Goal: Information Seeking & Learning: Learn about a topic

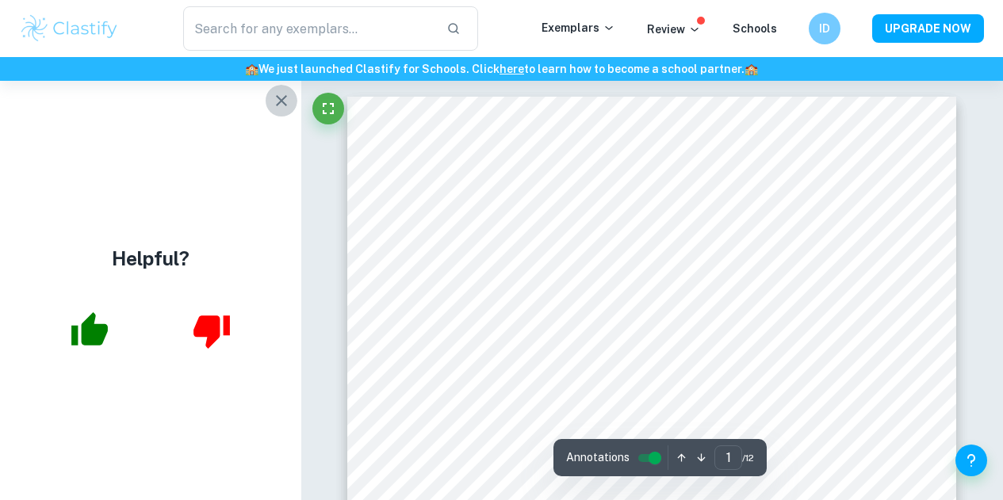
click at [284, 94] on icon "button" at bounding box center [281, 100] width 19 height 19
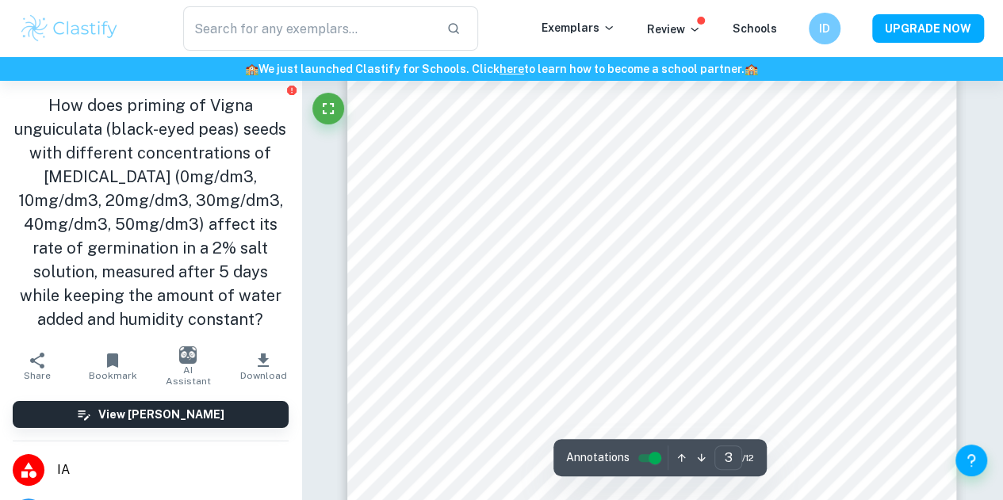
scroll to position [2049, 0]
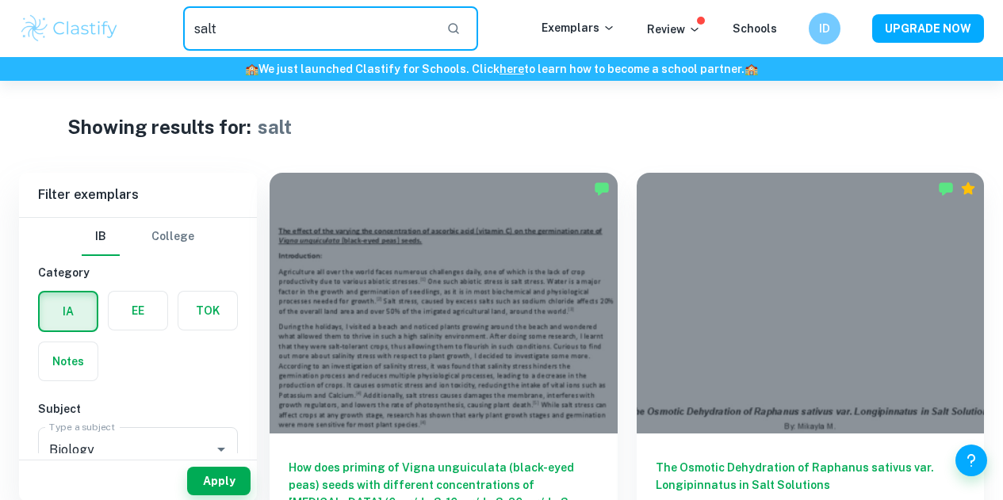
scroll to position [16, 0]
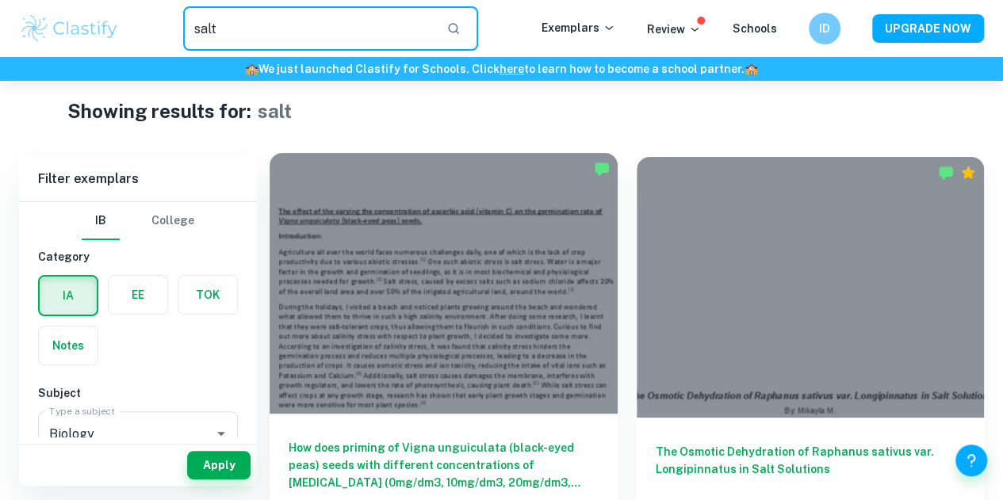
drag, startPoint x: 0, startPoint y: 0, endPoint x: 415, endPoint y: 248, distance: 483.4
click at [415, 248] on div at bounding box center [444, 283] width 348 height 261
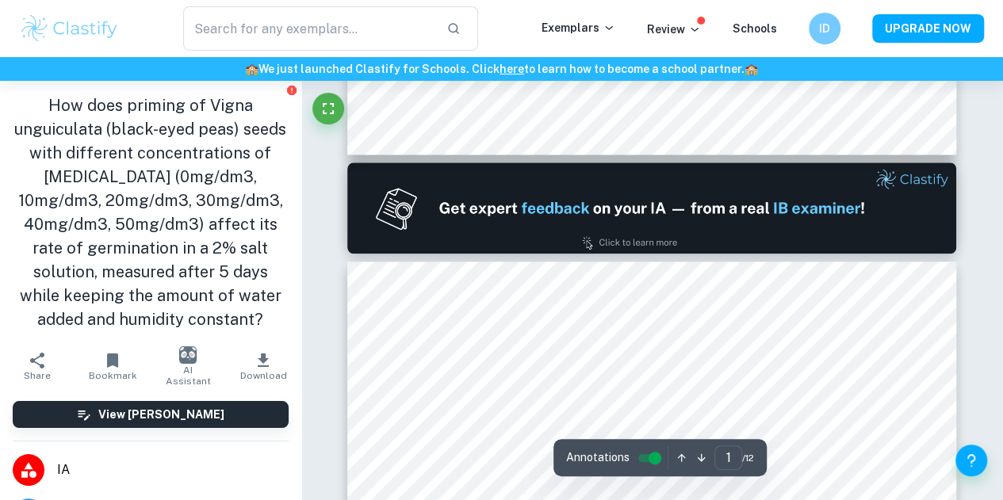
type input "2"
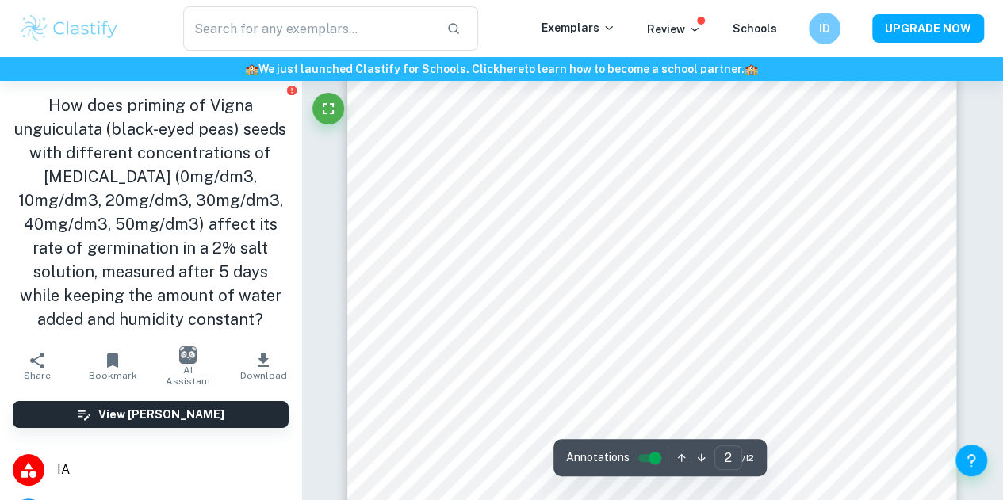
scroll to position [1248, 0]
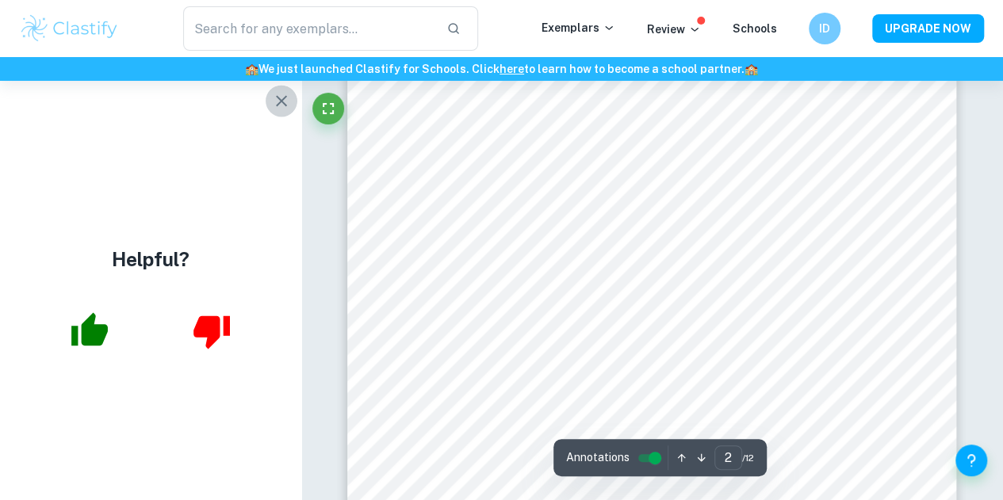
click at [292, 103] on button "button" at bounding box center [282, 101] width 32 height 32
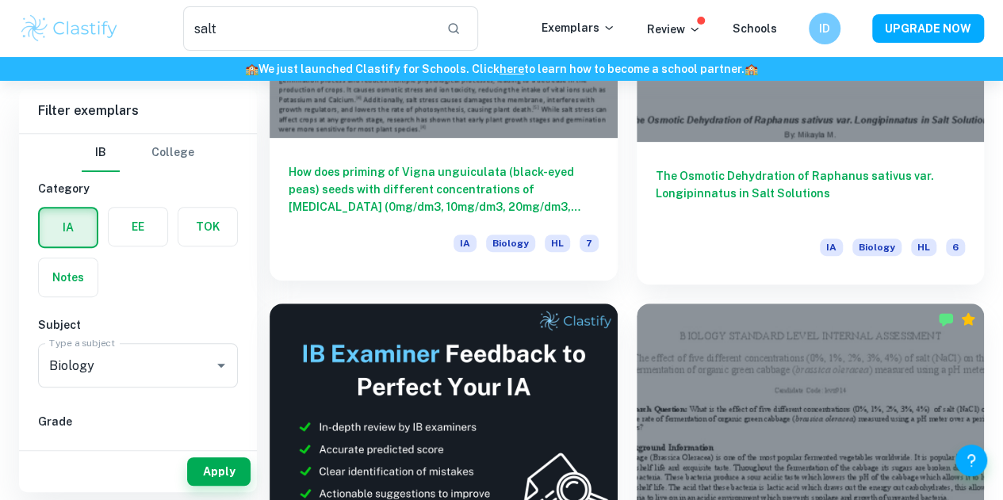
scroll to position [293, 0]
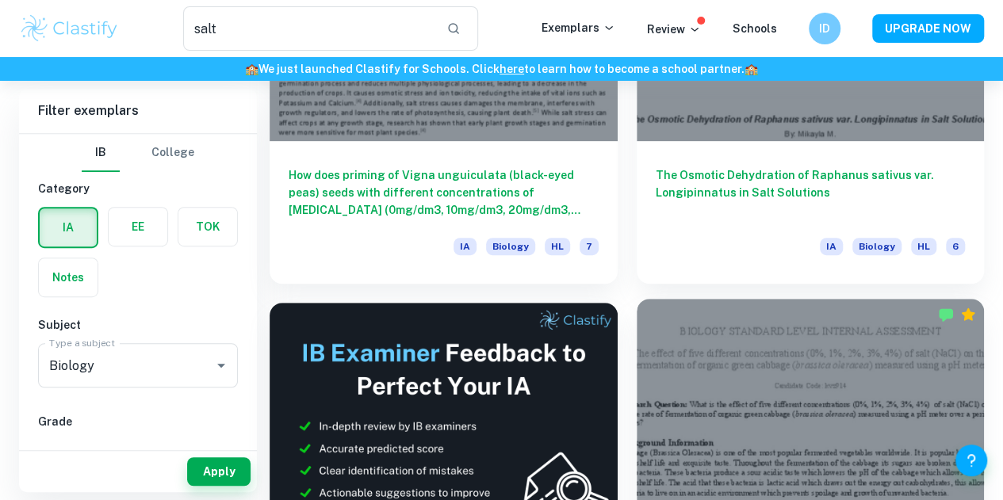
click at [637, 299] on div at bounding box center [811, 429] width 348 height 261
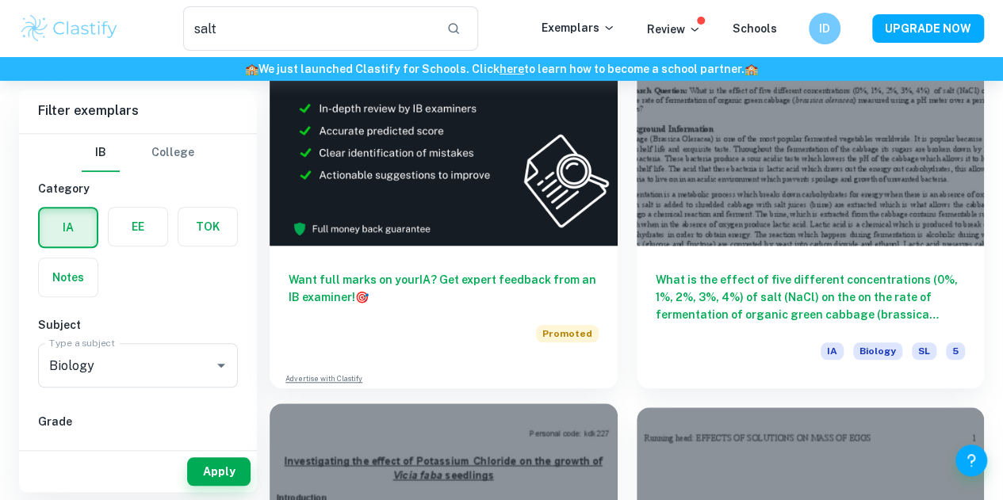
scroll to position [646, 0]
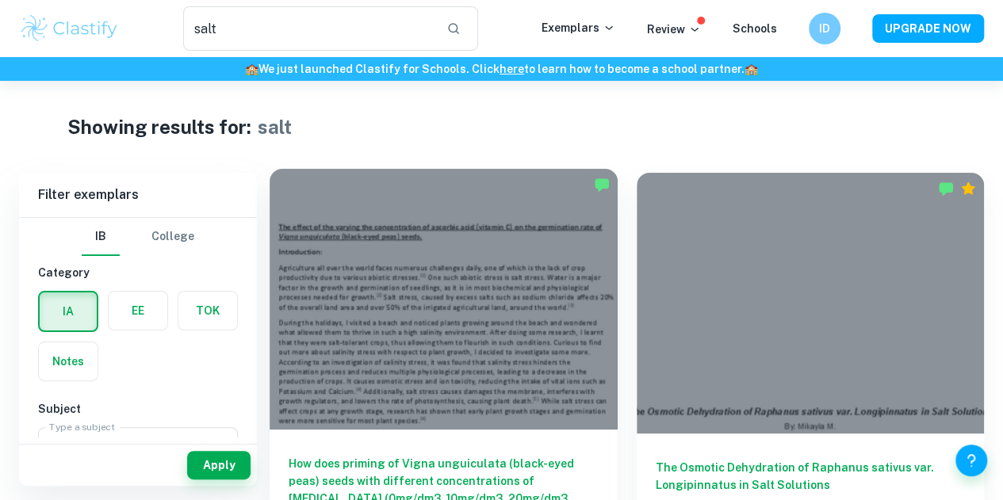
click at [379, 237] on div at bounding box center [444, 299] width 348 height 261
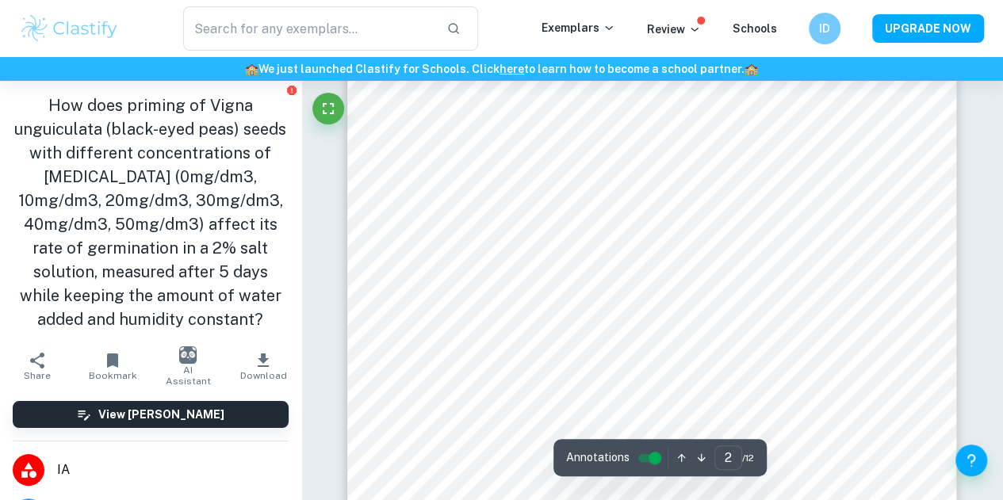
scroll to position [1371, 0]
type input "1"
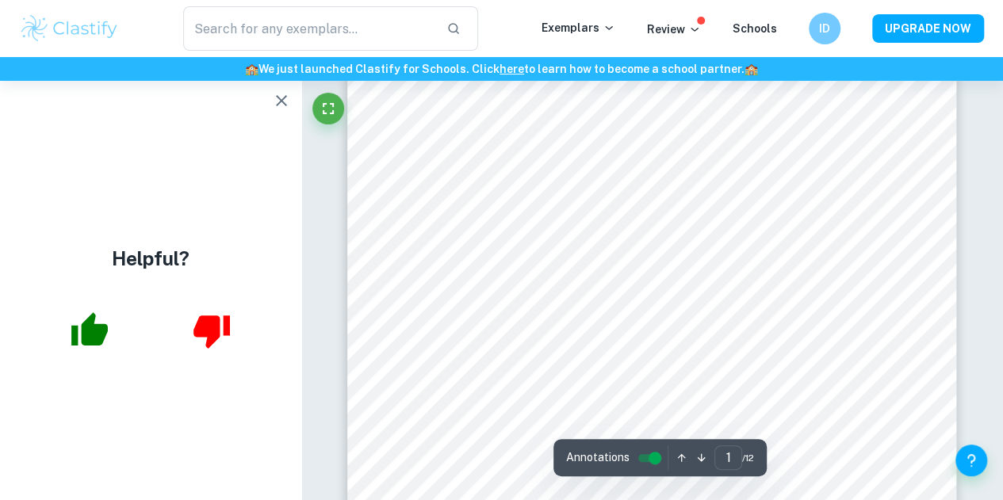
scroll to position [51, 0]
click at [281, 97] on icon "button" at bounding box center [281, 100] width 19 height 19
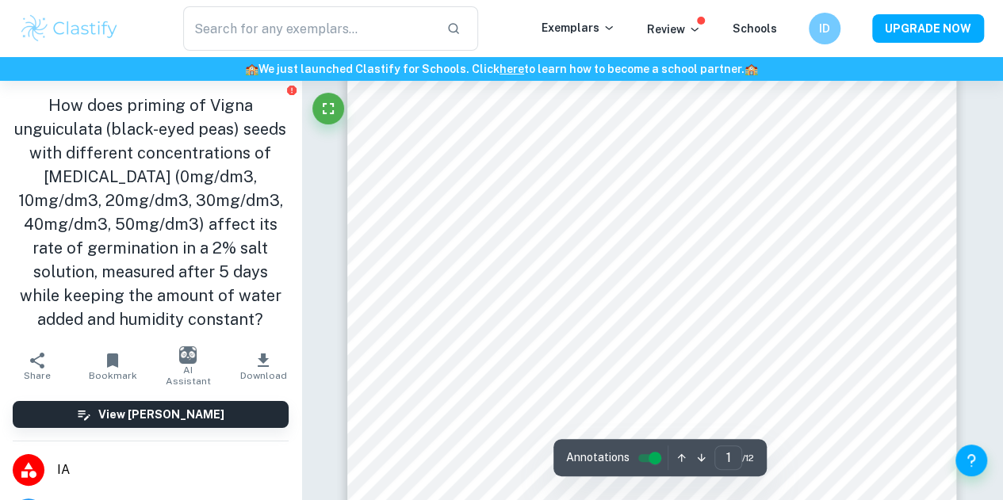
scroll to position [297, 0]
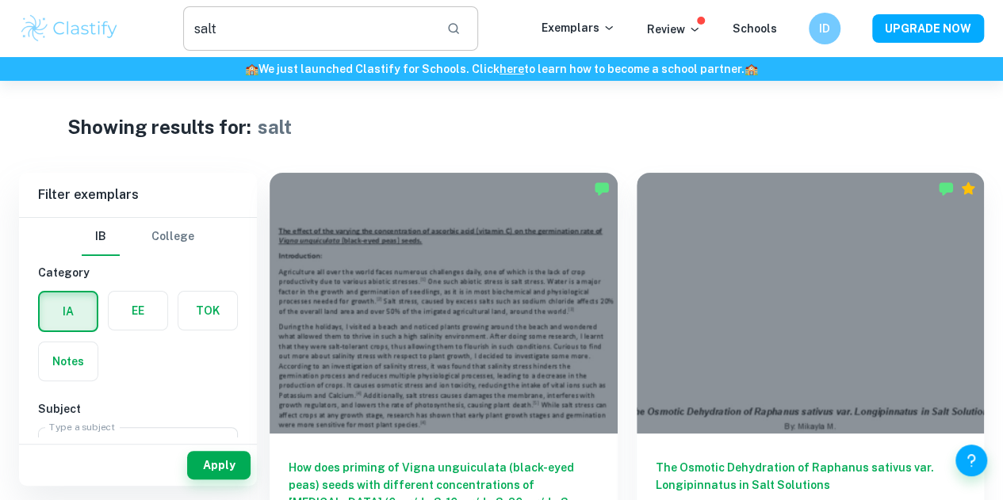
click at [304, 25] on input "salt" at bounding box center [308, 28] width 251 height 44
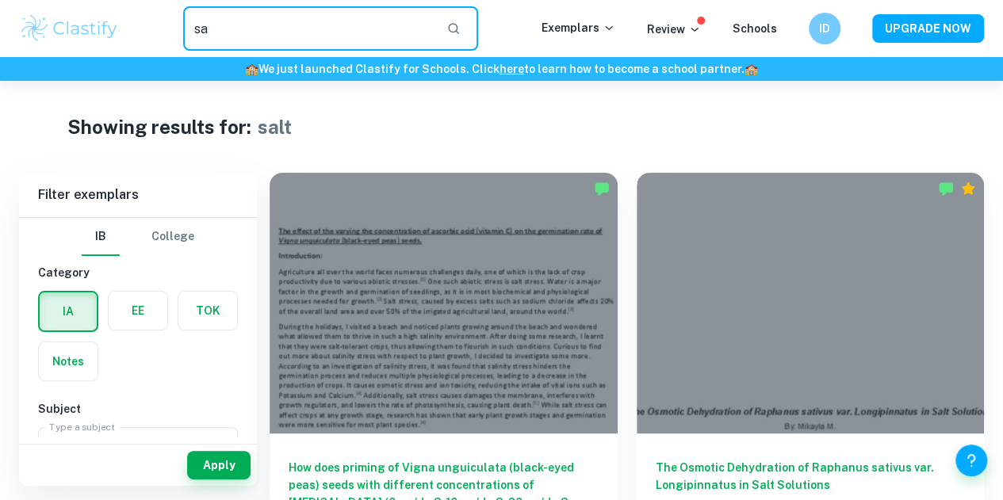
type input "s"
type input "b"
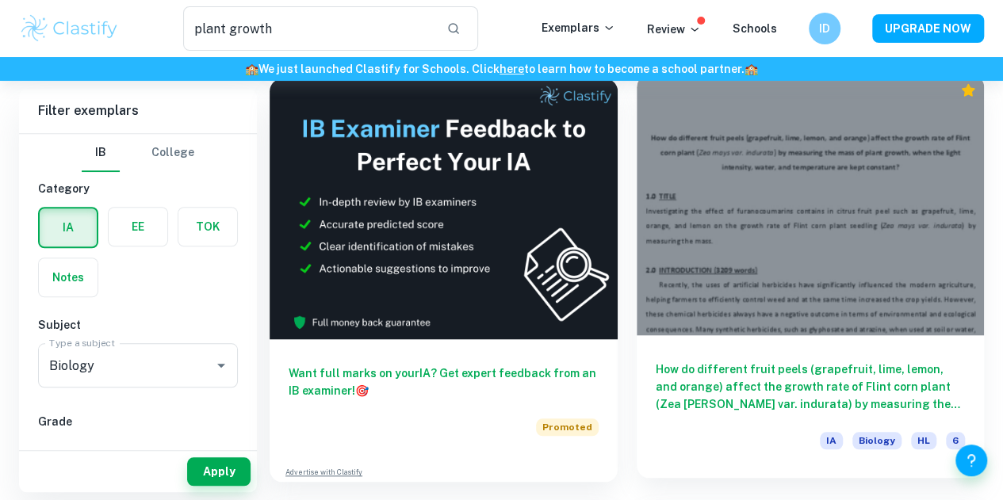
scroll to position [506, 0]
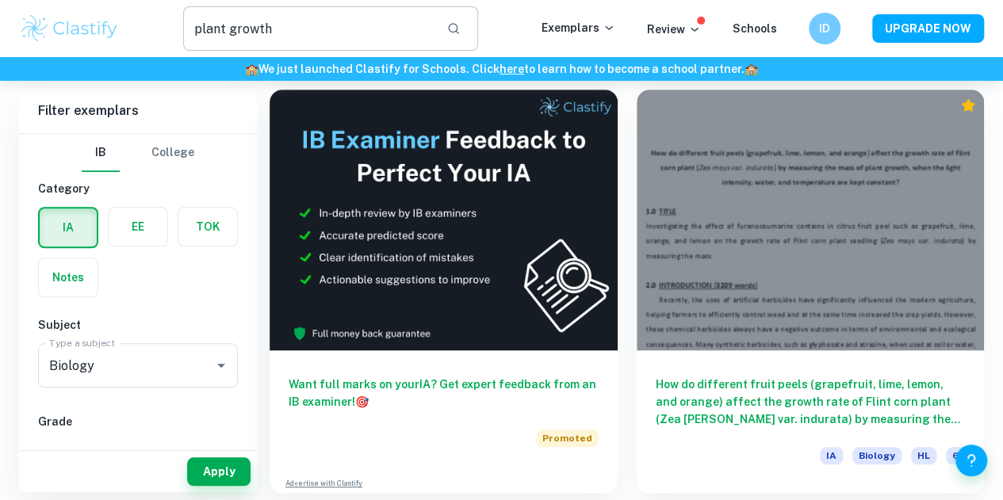
click at [311, 29] on input "plant growth" at bounding box center [308, 28] width 251 height 44
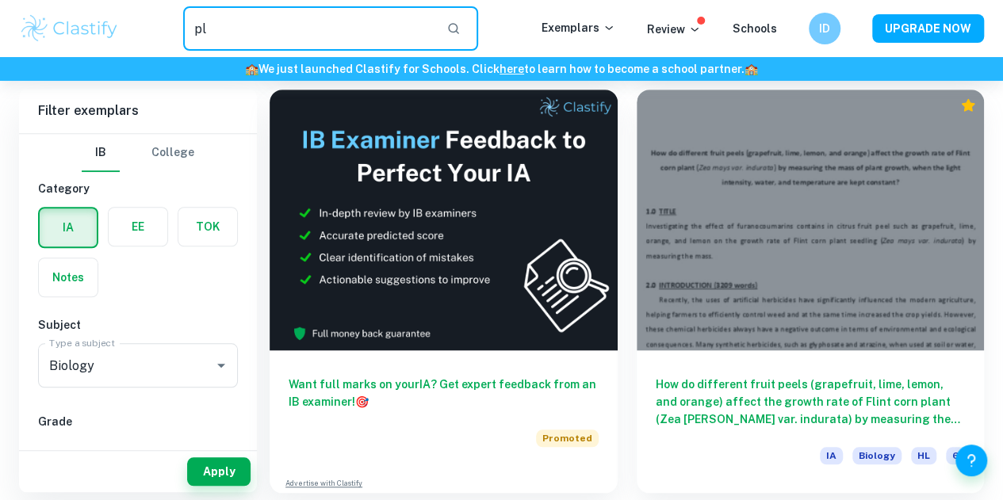
type input "p"
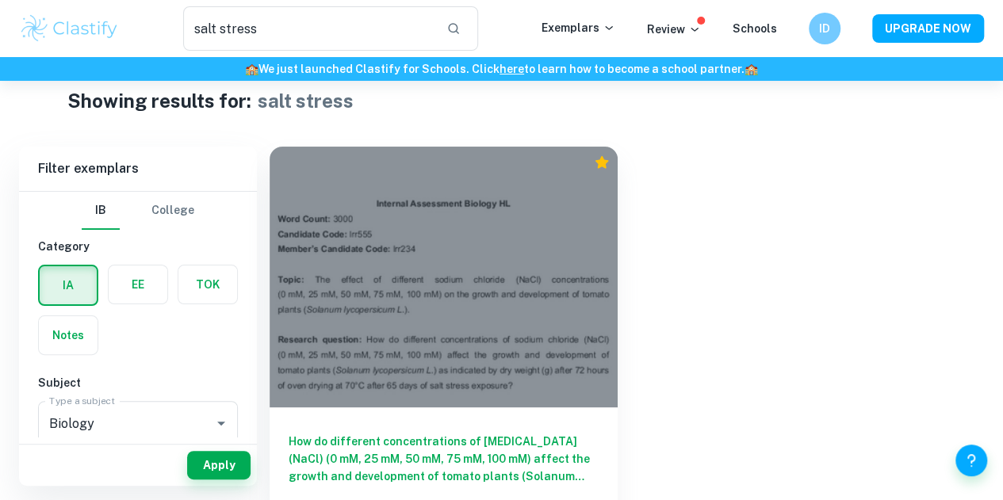
scroll to position [27, 0]
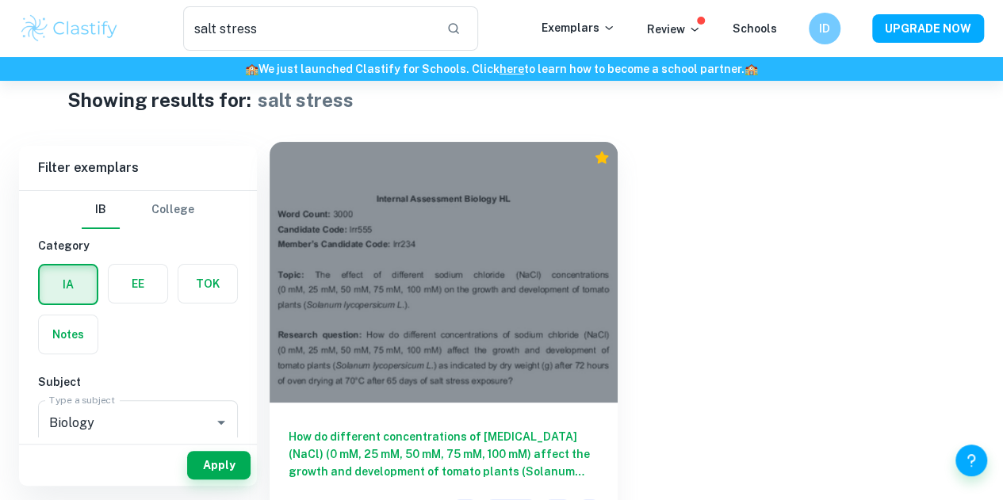
click at [310, 190] on div at bounding box center [444, 272] width 348 height 261
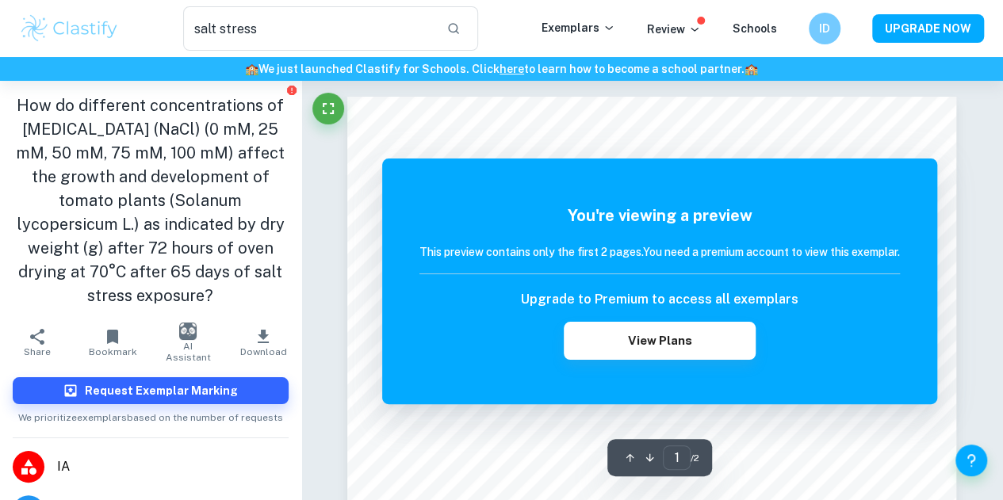
scroll to position [17, 0]
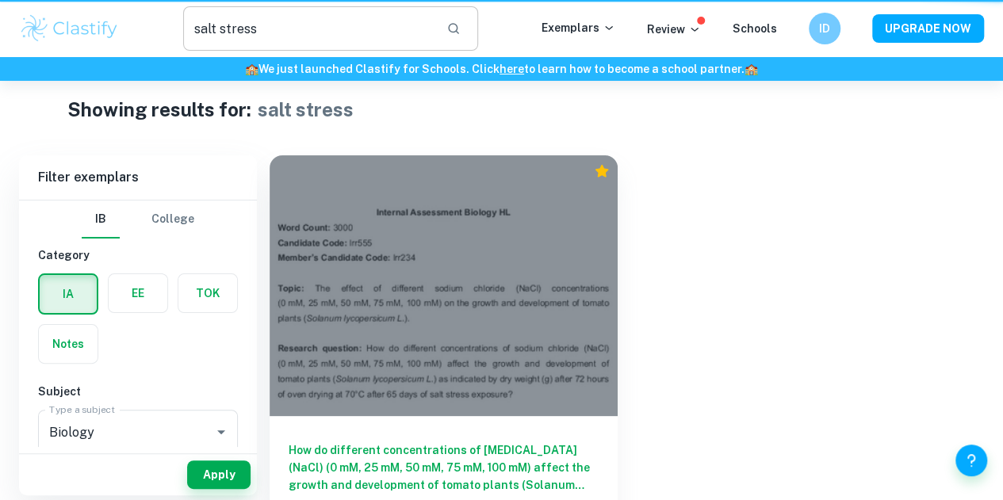
scroll to position [27, 0]
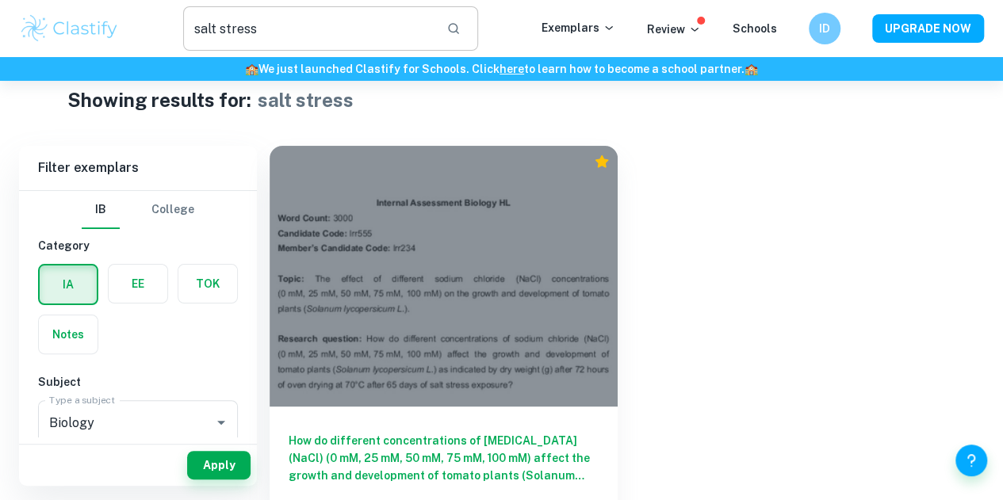
click at [281, 44] on input "salt stress" at bounding box center [308, 28] width 251 height 44
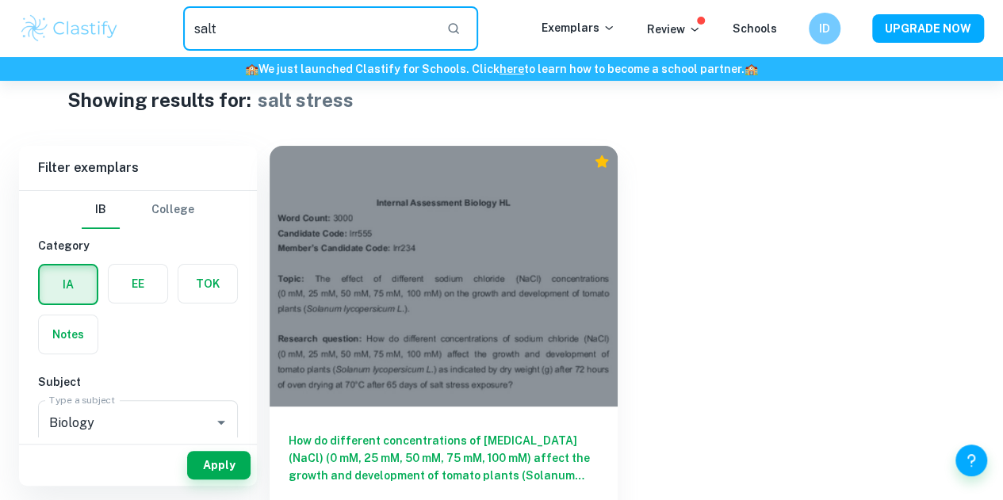
type input "salt"
